Goal: Task Accomplishment & Management: Manage account settings

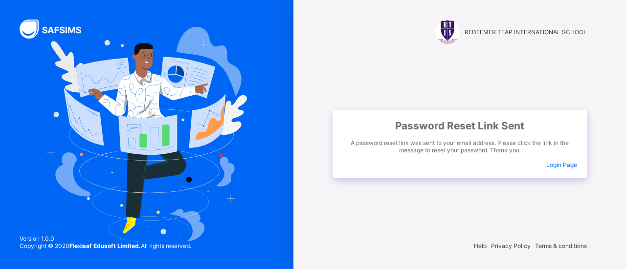
drag, startPoint x: 0, startPoint y: 0, endPoint x: 561, endPoint y: 165, distance: 585.1
click at [561, 165] on span "Login Page" at bounding box center [561, 164] width 31 height 7
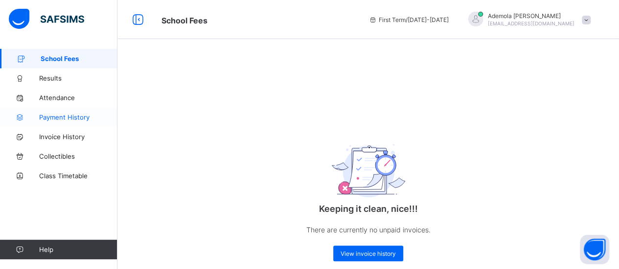
click at [55, 123] on link "Payment History" at bounding box center [58, 118] width 117 height 20
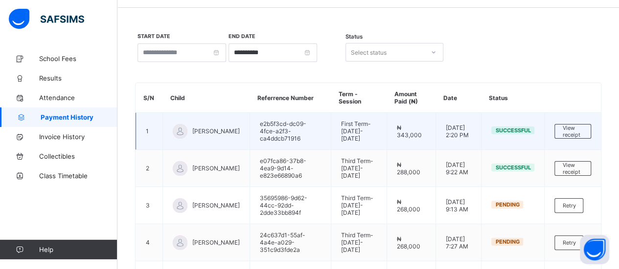
scroll to position [32, 0]
